Goal: Check status: Check status

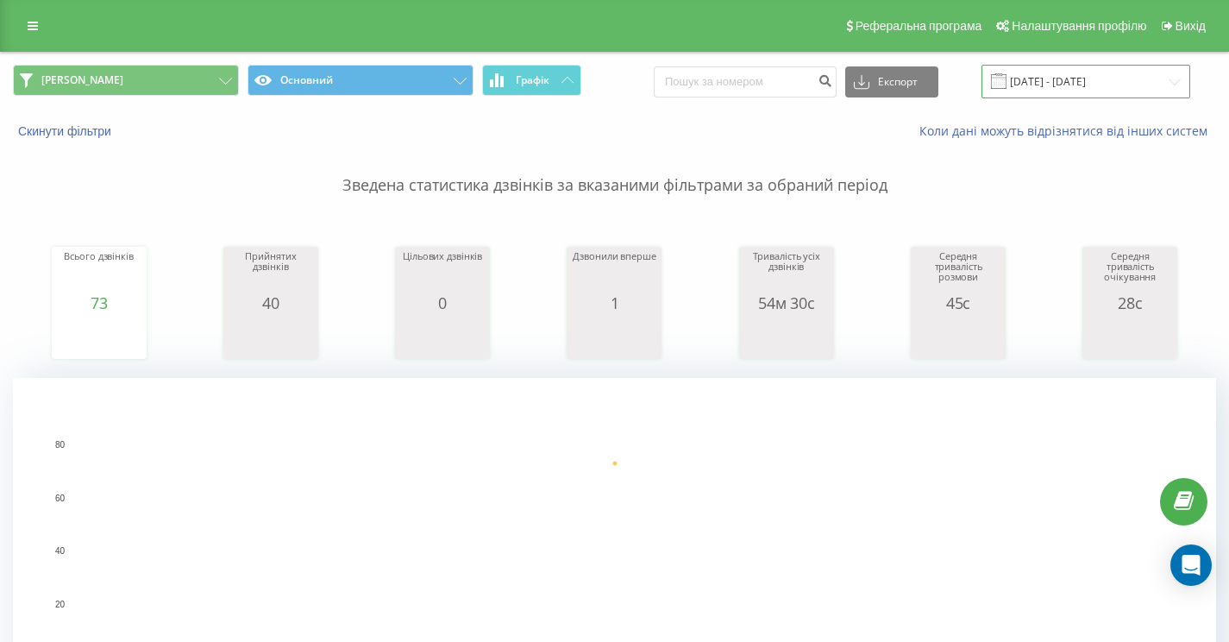
click at [1124, 95] on input "[DATE] - [DATE]" at bounding box center [1086, 82] width 209 height 34
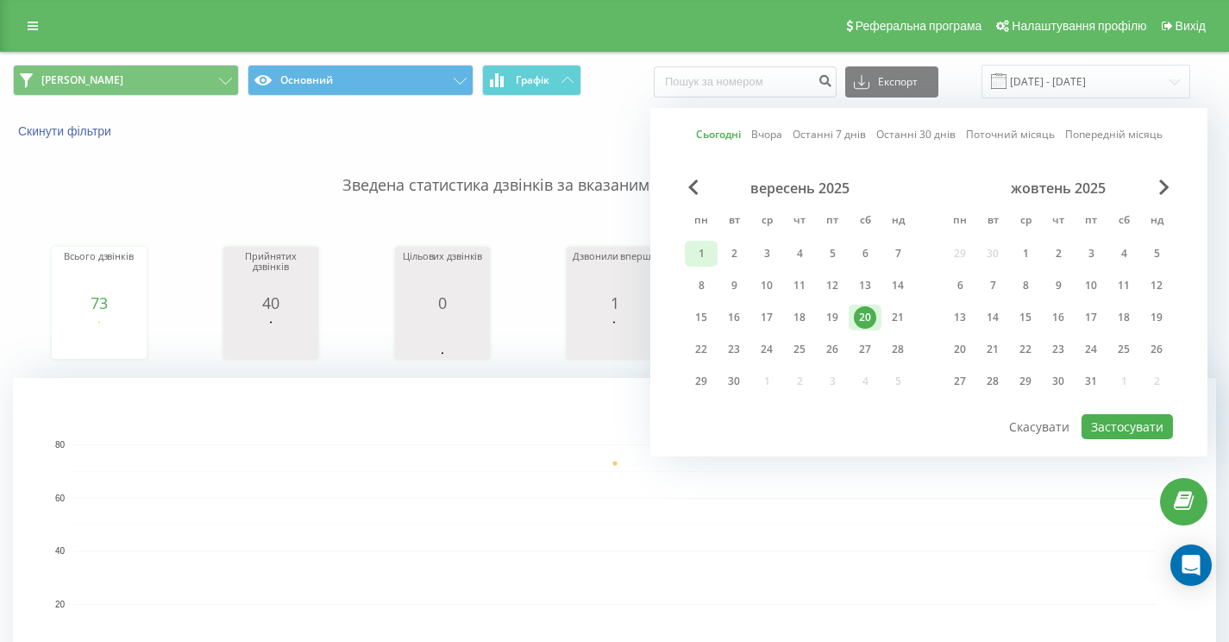
click at [710, 265] on div "1" at bounding box center [701, 254] width 33 height 26
click at [863, 329] on div "20" at bounding box center [865, 317] width 22 height 22
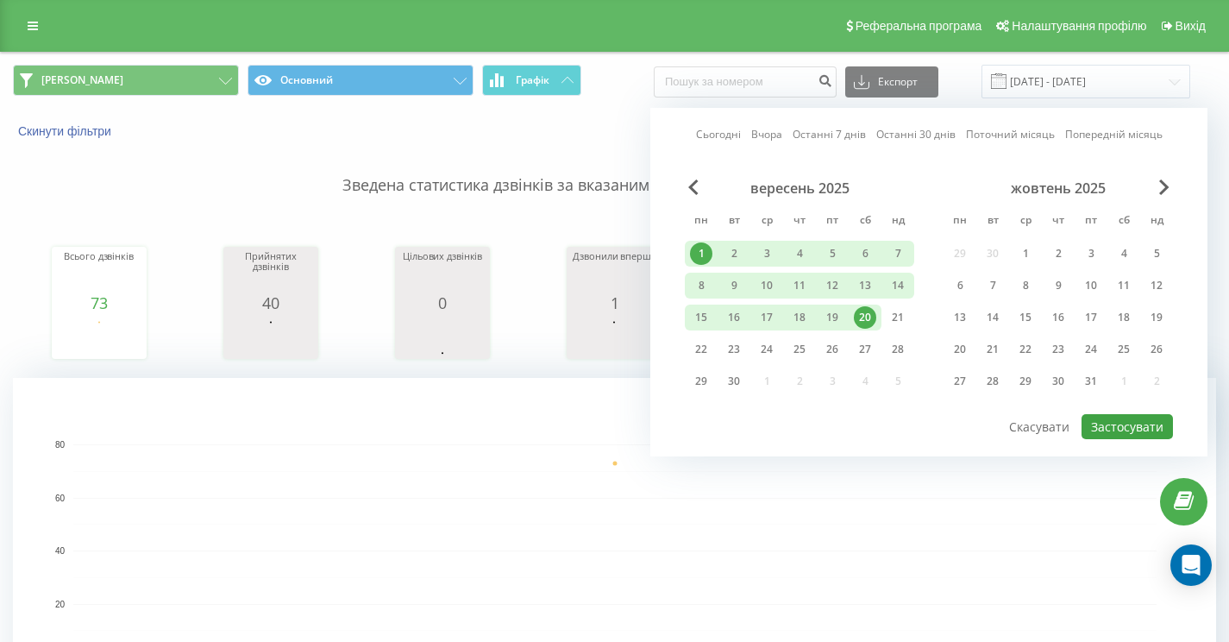
click at [1122, 439] on button "Застосувати" at bounding box center [1127, 426] width 91 height 25
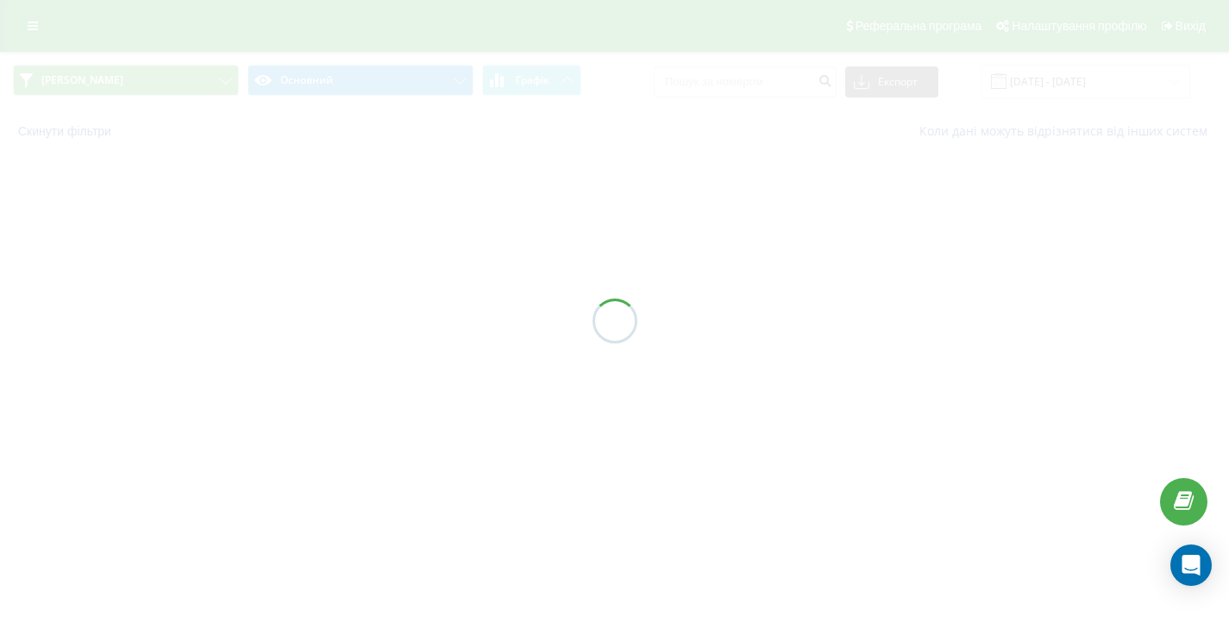
type input "01.09.2025 - 20.09.2025"
